Goal: Obtain resource: Download file/media

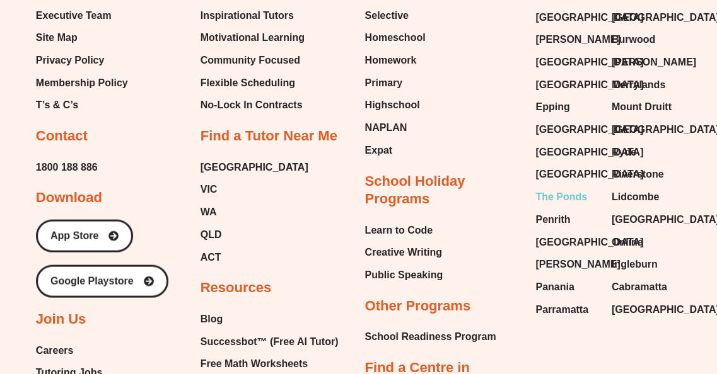
scroll to position [12540, 0]
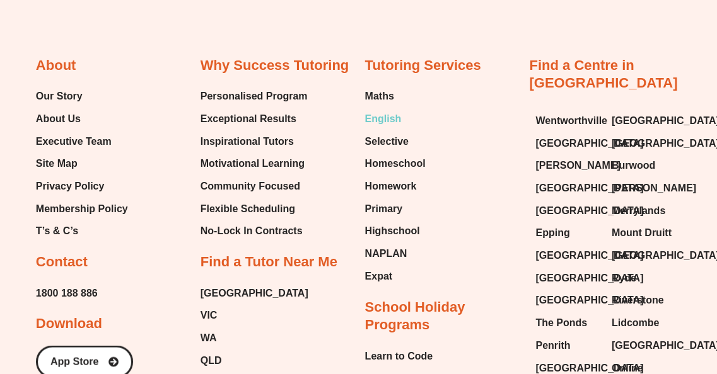
click at [387, 110] on span "English" at bounding box center [383, 119] width 37 height 19
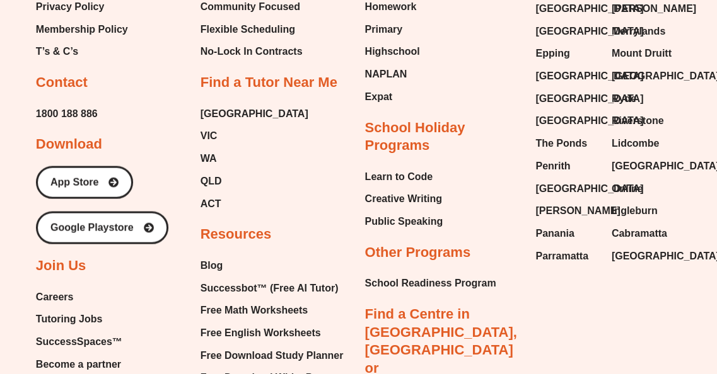
scroll to position [12540, 0]
